Goal: Task Accomplishment & Management: Use online tool/utility

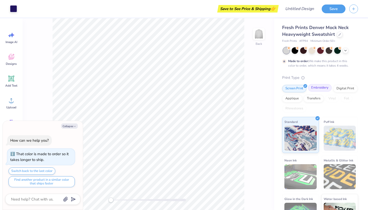
click at [318, 89] on div "Embroidery" at bounding box center [320, 88] width 24 height 8
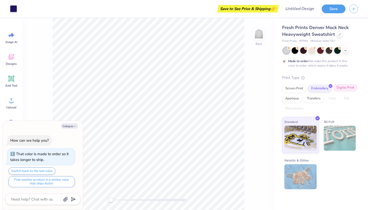
click at [344, 88] on div "Digital Print" at bounding box center [345, 88] width 24 height 8
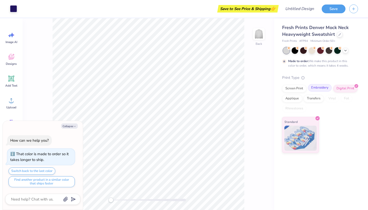
click at [328, 88] on div "Embroidery" at bounding box center [320, 88] width 24 height 8
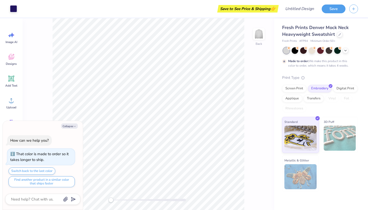
click at [343, 132] on img at bounding box center [339, 138] width 32 height 25
click at [296, 51] on div at bounding box center [294, 50] width 7 height 7
click at [302, 51] on div at bounding box center [303, 50] width 7 height 7
click at [310, 52] on div at bounding box center [311, 50] width 7 height 7
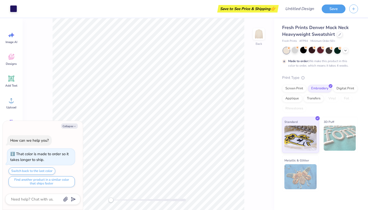
click at [320, 52] on div at bounding box center [320, 50] width 7 height 7
click at [330, 52] on div at bounding box center [328, 50] width 7 height 7
click at [339, 51] on div at bounding box center [337, 50] width 7 height 7
click at [296, 50] on div at bounding box center [294, 50] width 7 height 7
click at [344, 51] on icon at bounding box center [345, 50] width 4 height 4
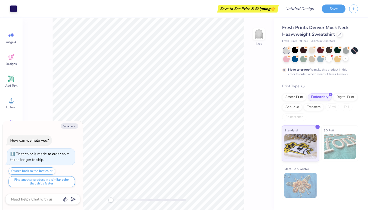
click at [327, 59] on div at bounding box center [328, 58] width 7 height 7
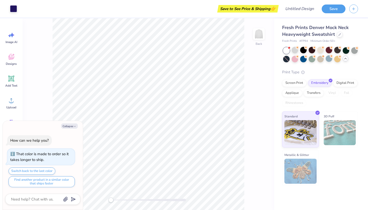
scroll to position [39, 0]
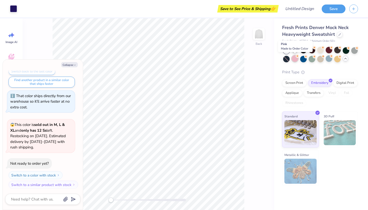
click at [291, 56] on div at bounding box center [294, 58] width 7 height 7
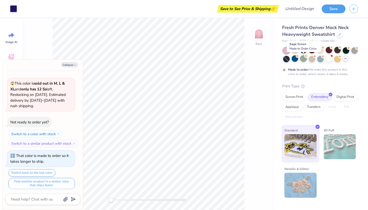
click at [304, 60] on div at bounding box center [303, 58] width 7 height 7
click at [312, 60] on div at bounding box center [311, 58] width 7 height 7
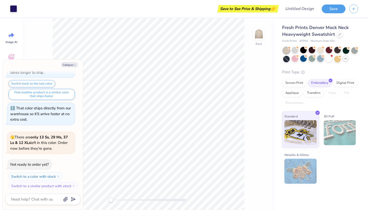
click at [319, 59] on div at bounding box center [320, 58] width 7 height 7
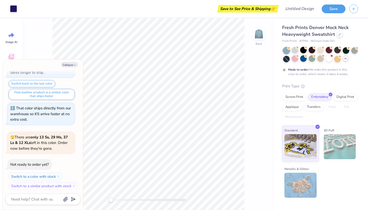
scroll to position [210, 0]
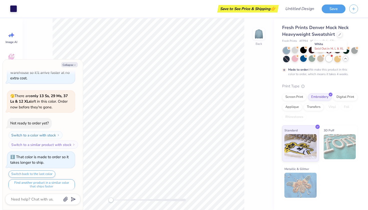
click at [329, 60] on div at bounding box center [328, 58] width 7 height 7
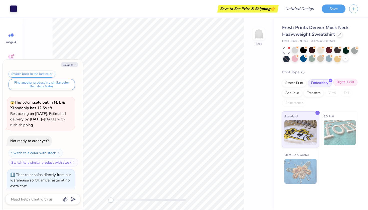
click at [341, 83] on div "Digital Print" at bounding box center [345, 83] width 24 height 8
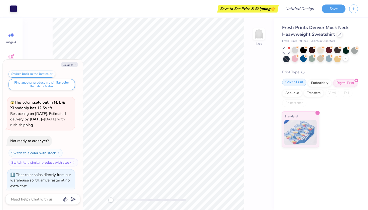
click at [297, 82] on div "Screen Print" at bounding box center [294, 83] width 24 height 8
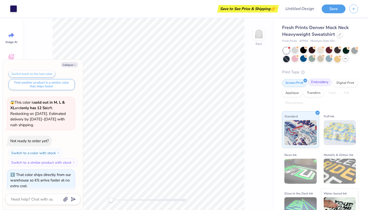
click at [316, 83] on div "Embroidery" at bounding box center [320, 83] width 24 height 8
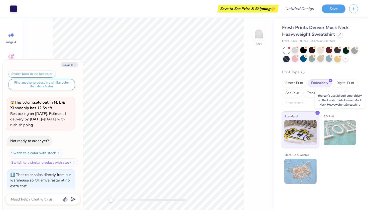
click at [330, 123] on img at bounding box center [339, 132] width 32 height 25
click at [295, 93] on div "Applique" at bounding box center [292, 93] width 20 height 8
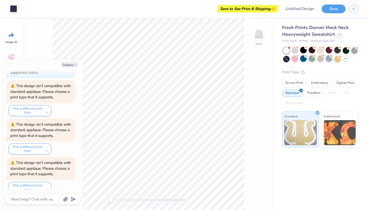
click at [303, 92] on div "Screen Print Embroidery Digital Print Applique Transfers Vinyl Foil Rhinestones" at bounding box center [320, 93] width 76 height 28
click at [304, 90] on div "Screen Print Embroidery Digital Print Applique Transfers Vinyl Foil Rhinestones" at bounding box center [320, 93] width 76 height 28
click at [305, 90] on div "Transfers" at bounding box center [313, 93] width 20 height 8
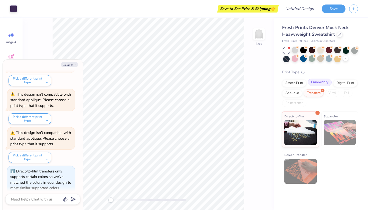
click at [316, 85] on div "Embroidery" at bounding box center [320, 83] width 24 height 8
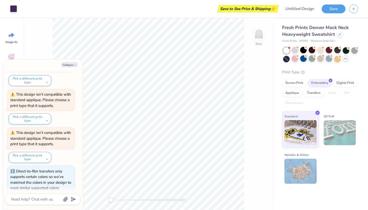
click at [259, 47] on div "Back" at bounding box center [148, 114] width 251 height 192
click at [259, 40] on div at bounding box center [258, 34] width 23 height 23
click at [262, 34] on img at bounding box center [259, 34] width 20 height 20
type textarea "x"
click at [294, 8] on input "Design Title" at bounding box center [305, 9] width 25 height 10
